Goal: Navigation & Orientation: Go to known website

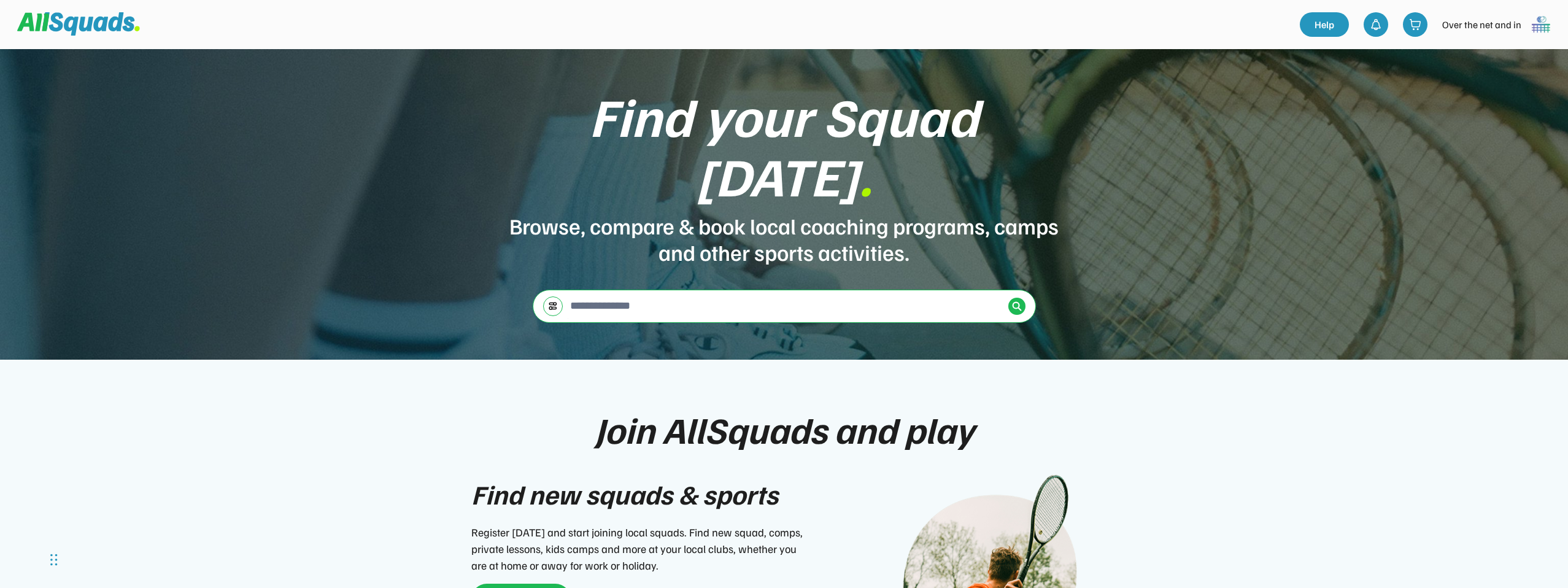
click at [1545, 19] on img at bounding box center [1541, 24] width 25 height 25
click at [1518, 74] on div "Logout" at bounding box center [1524, 78] width 72 height 25
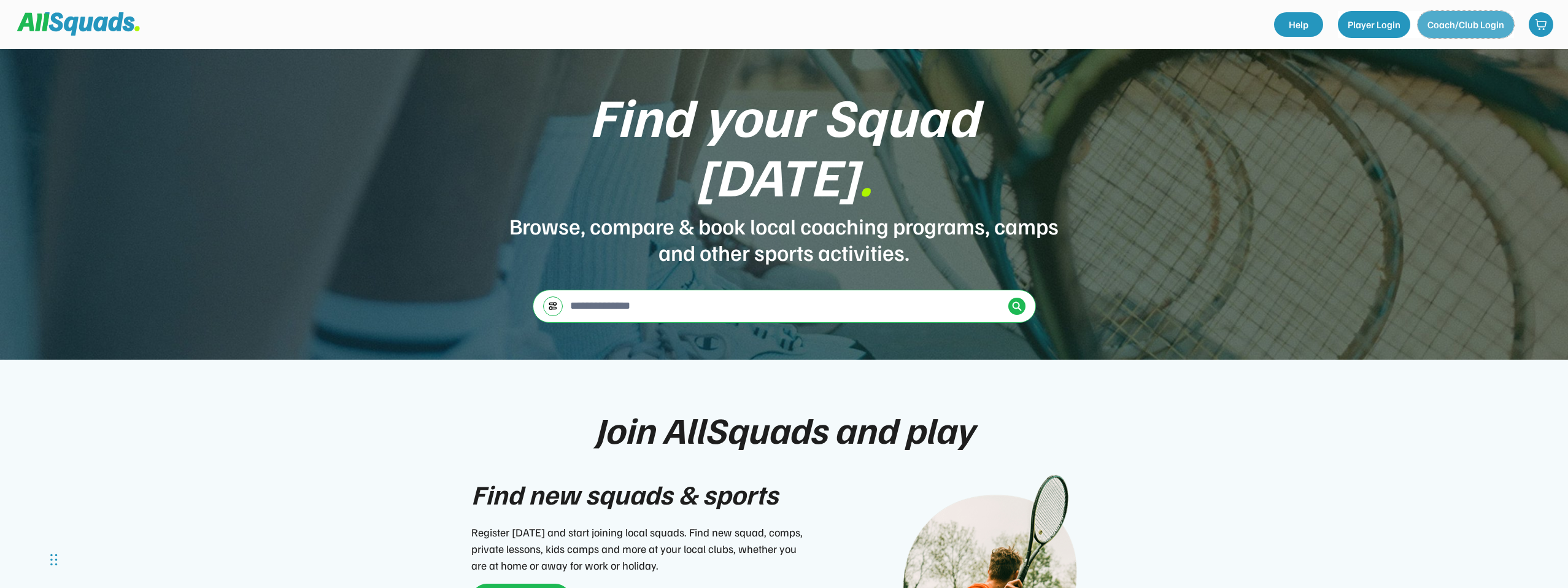
click at [1465, 24] on button "Coach/Club Login" at bounding box center [1466, 25] width 96 height 27
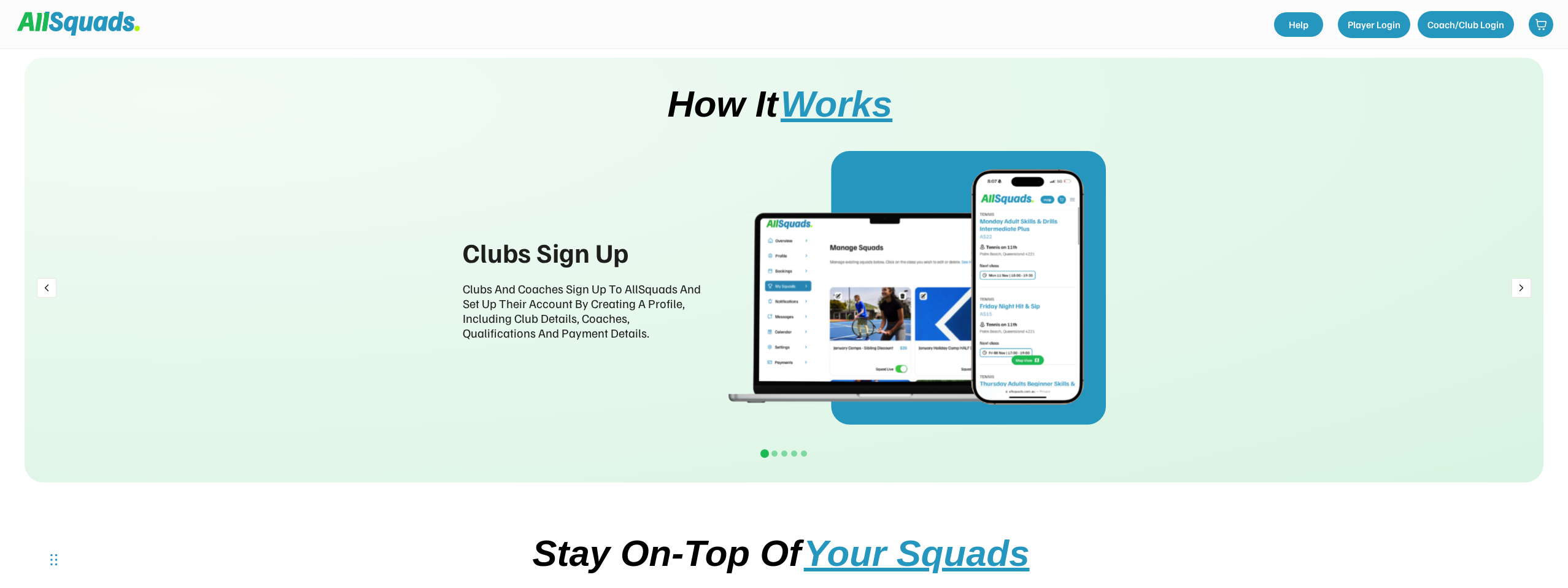
scroll to position [1398, 0]
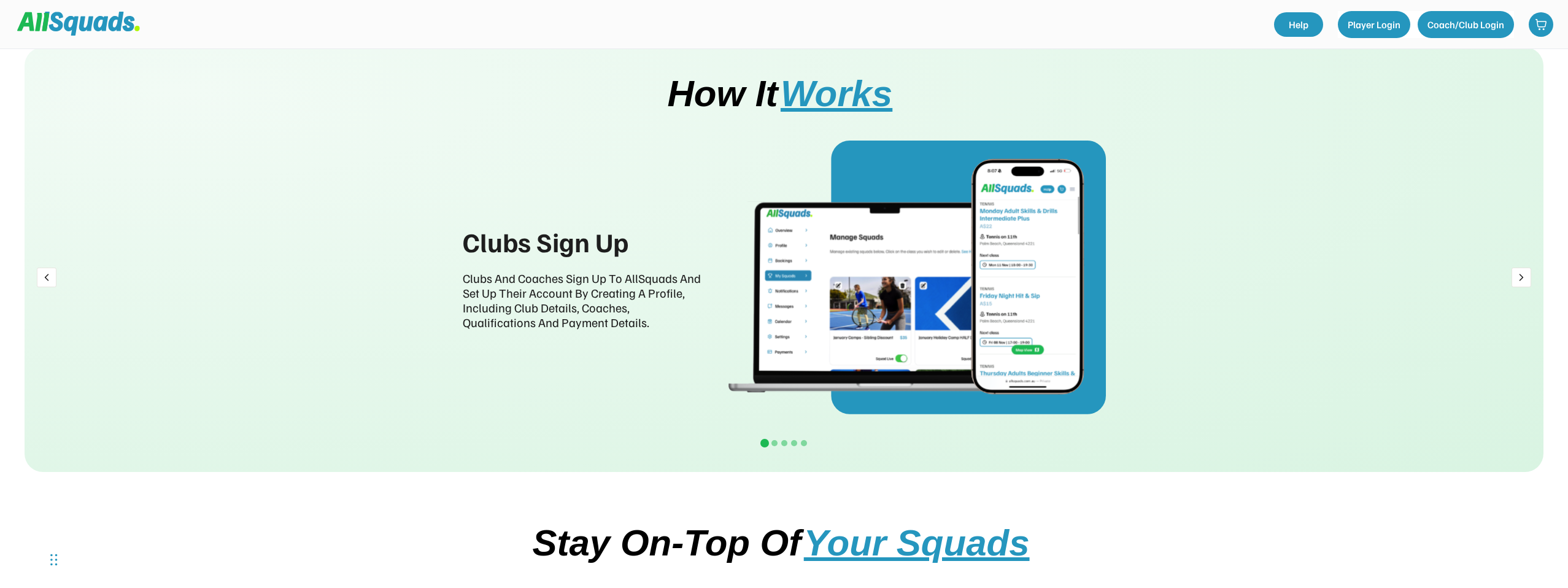
click at [1526, 277] on img at bounding box center [1521, 277] width 19 height 19
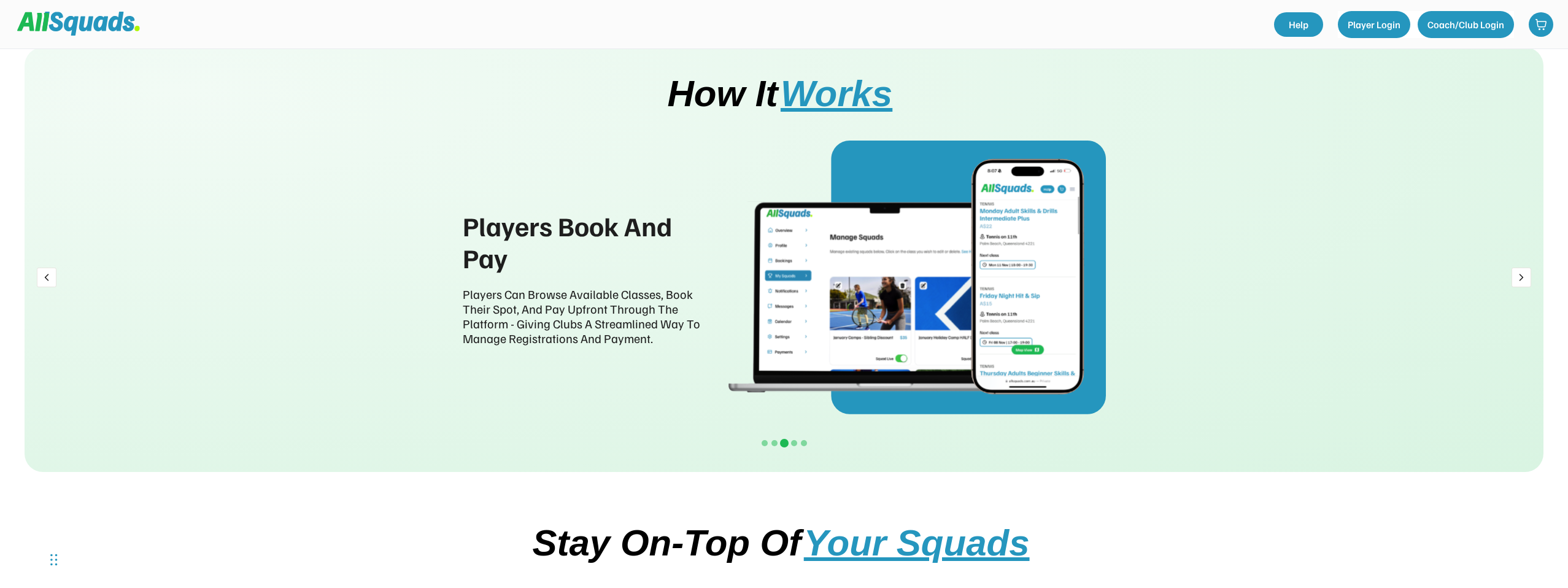
click at [1526, 277] on img at bounding box center [1521, 277] width 19 height 19
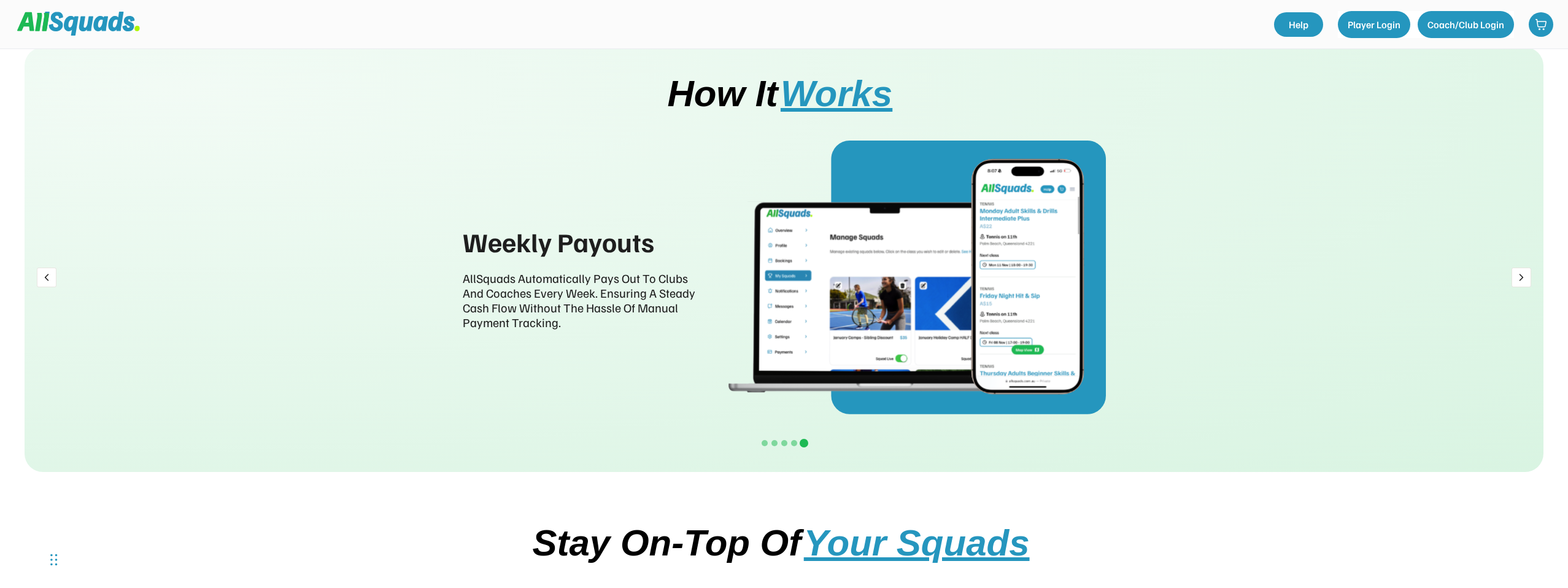
click at [1526, 277] on img at bounding box center [1521, 277] width 19 height 19
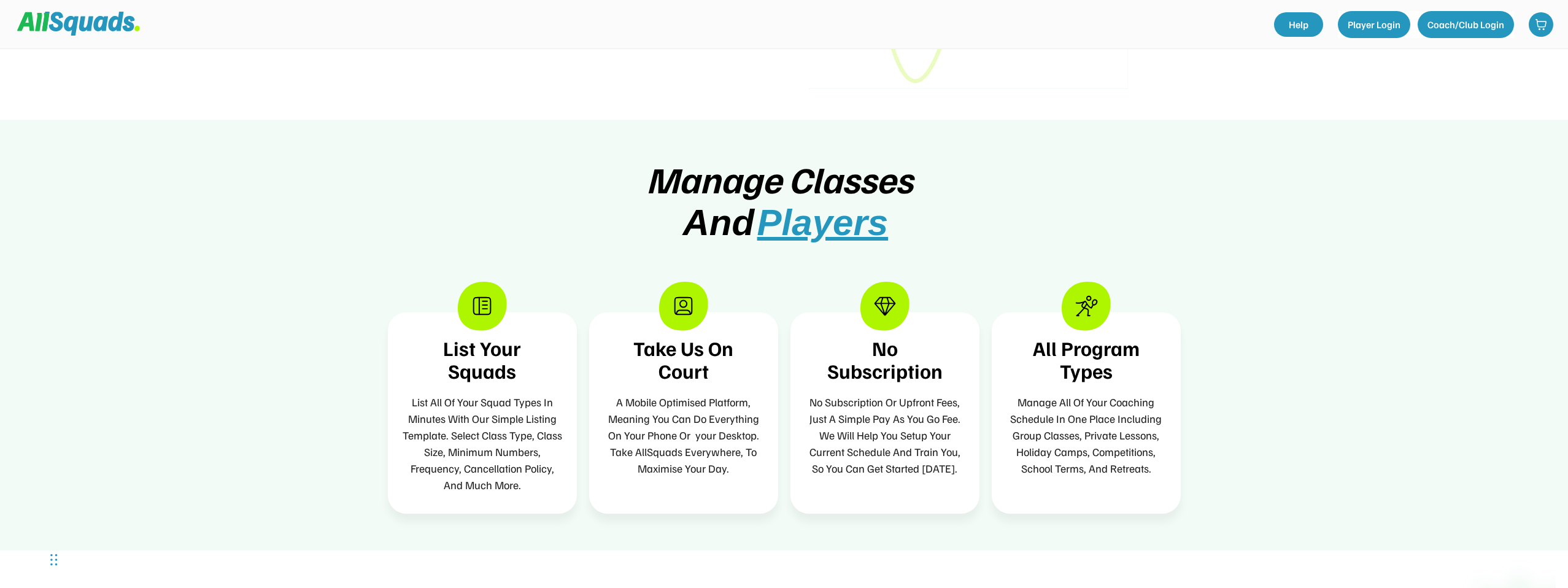
scroll to position [0, 0]
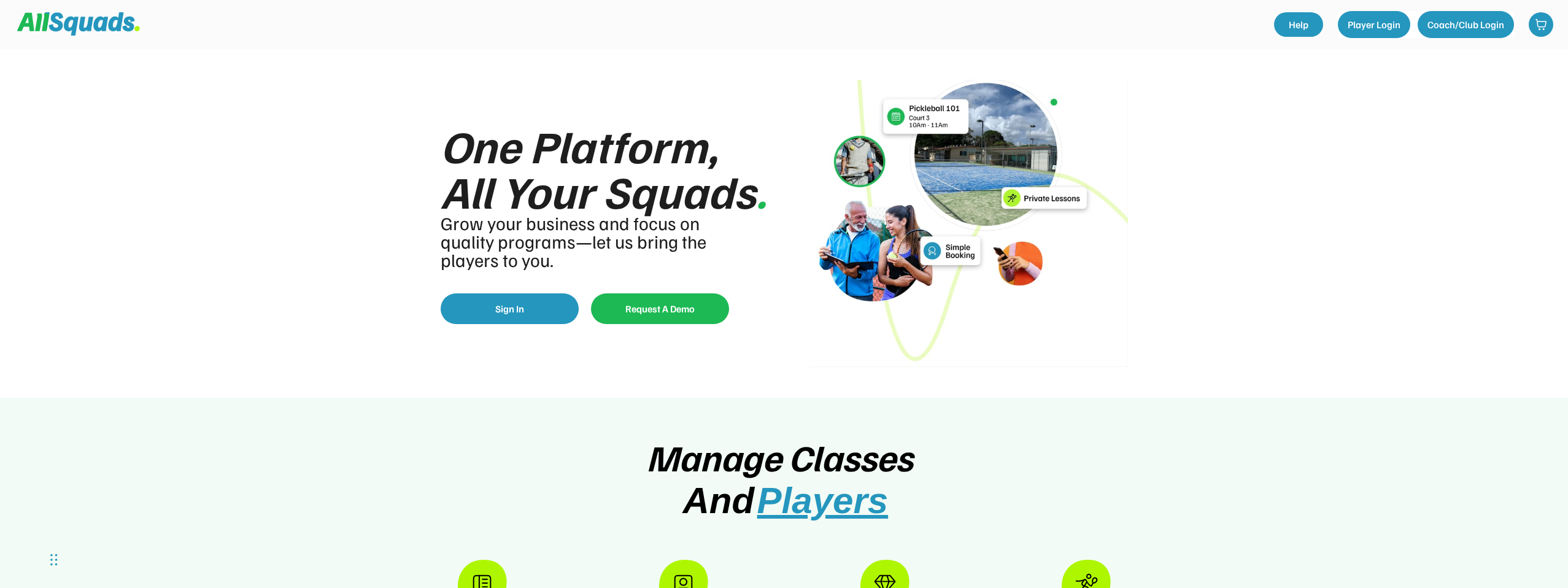
click at [58, 23] on img at bounding box center [78, 23] width 123 height 23
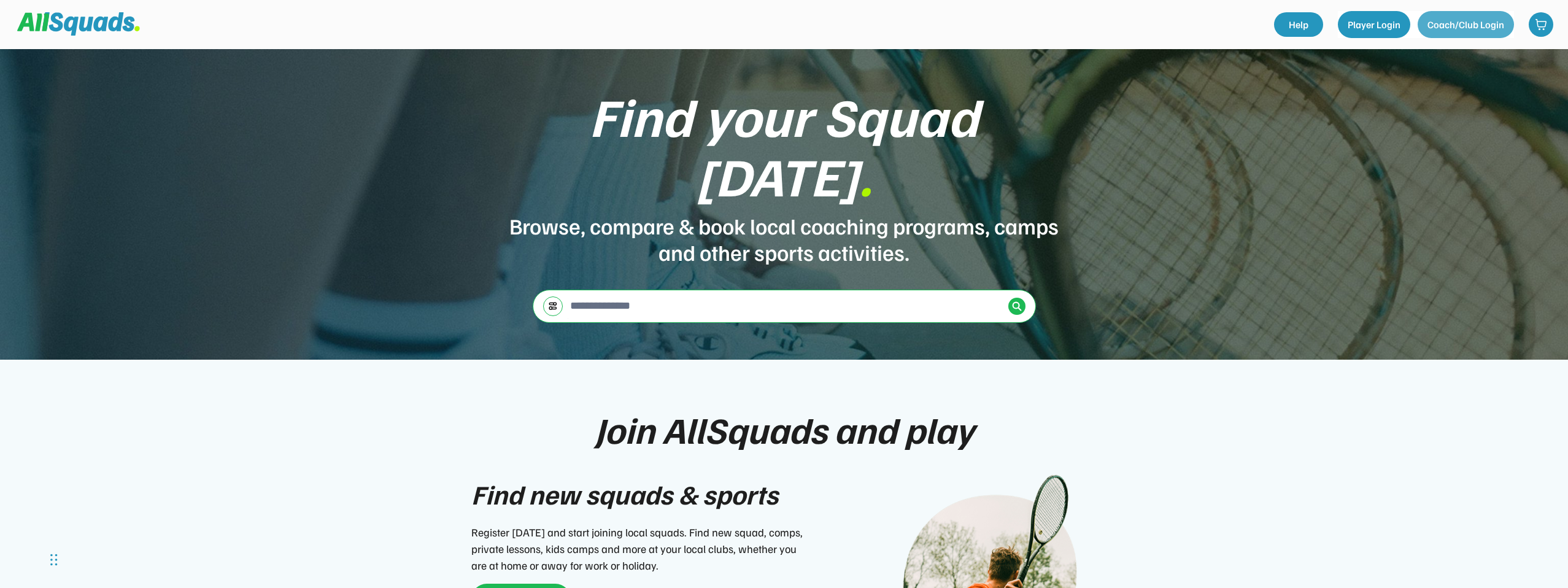
click at [1438, 23] on button "Coach/Club Login" at bounding box center [1466, 25] width 96 height 27
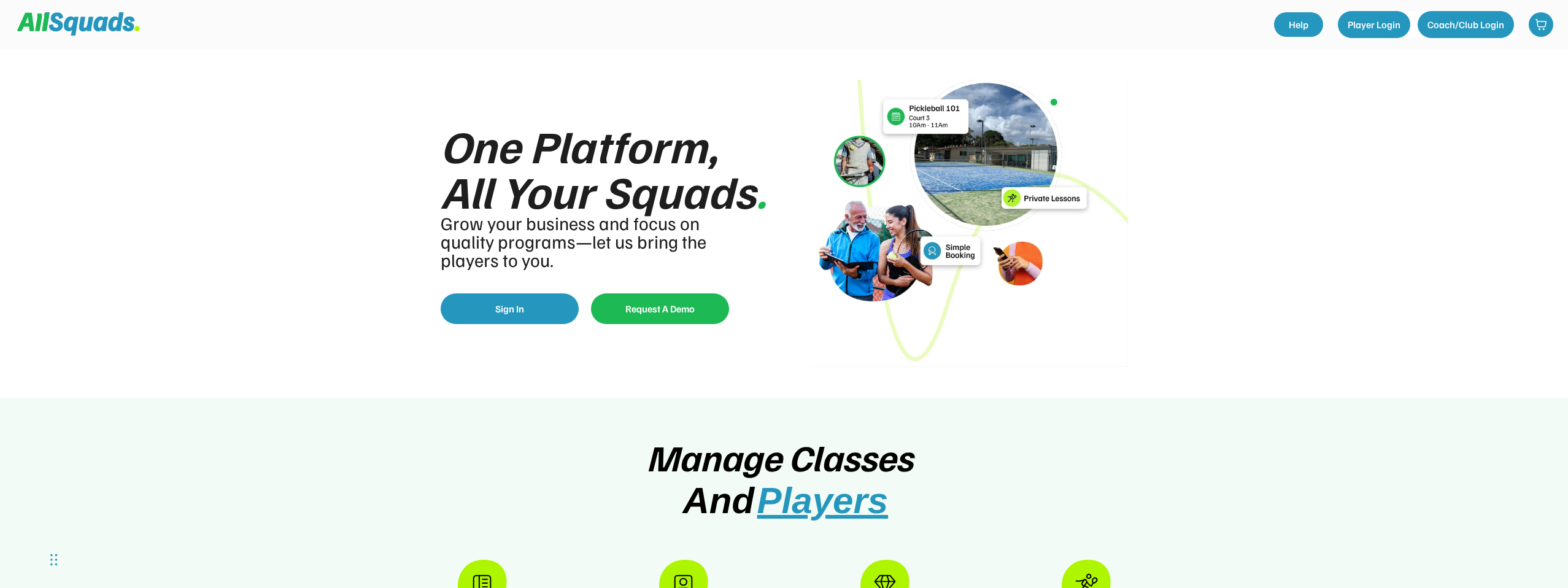
click at [40, 25] on img at bounding box center [78, 23] width 123 height 23
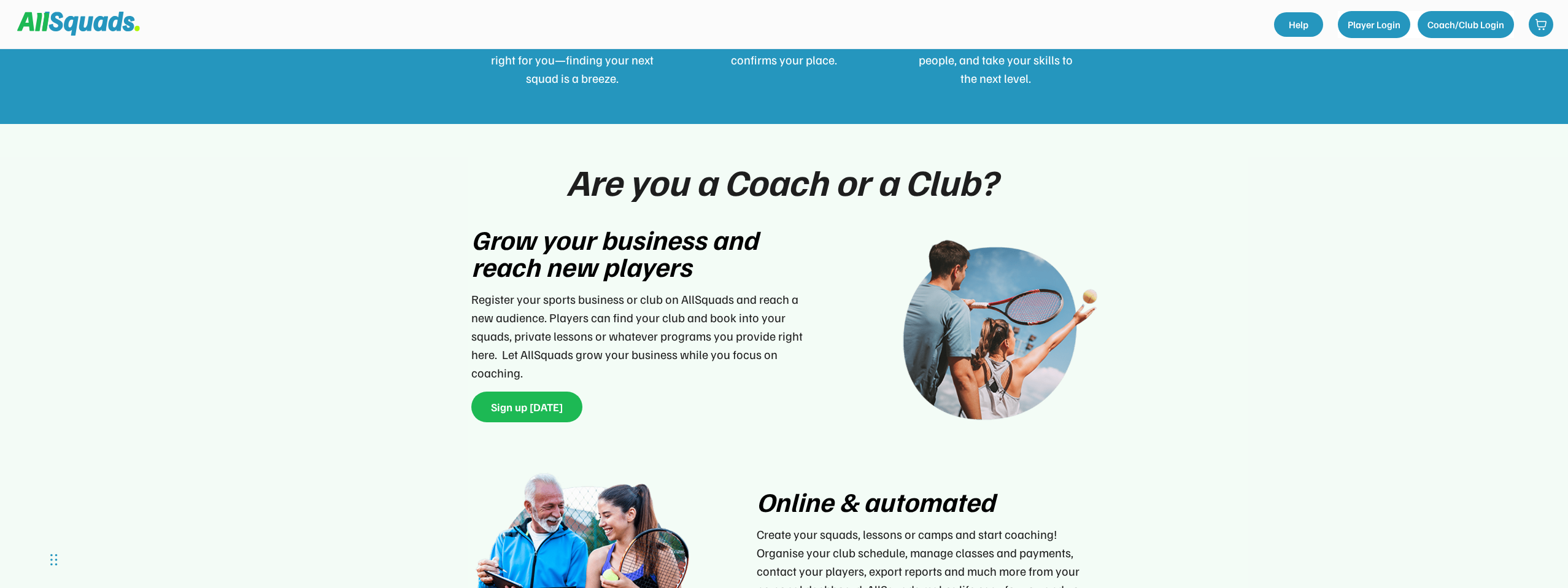
scroll to position [1467, 0]
